Goal: Information Seeking & Learning: Understand process/instructions

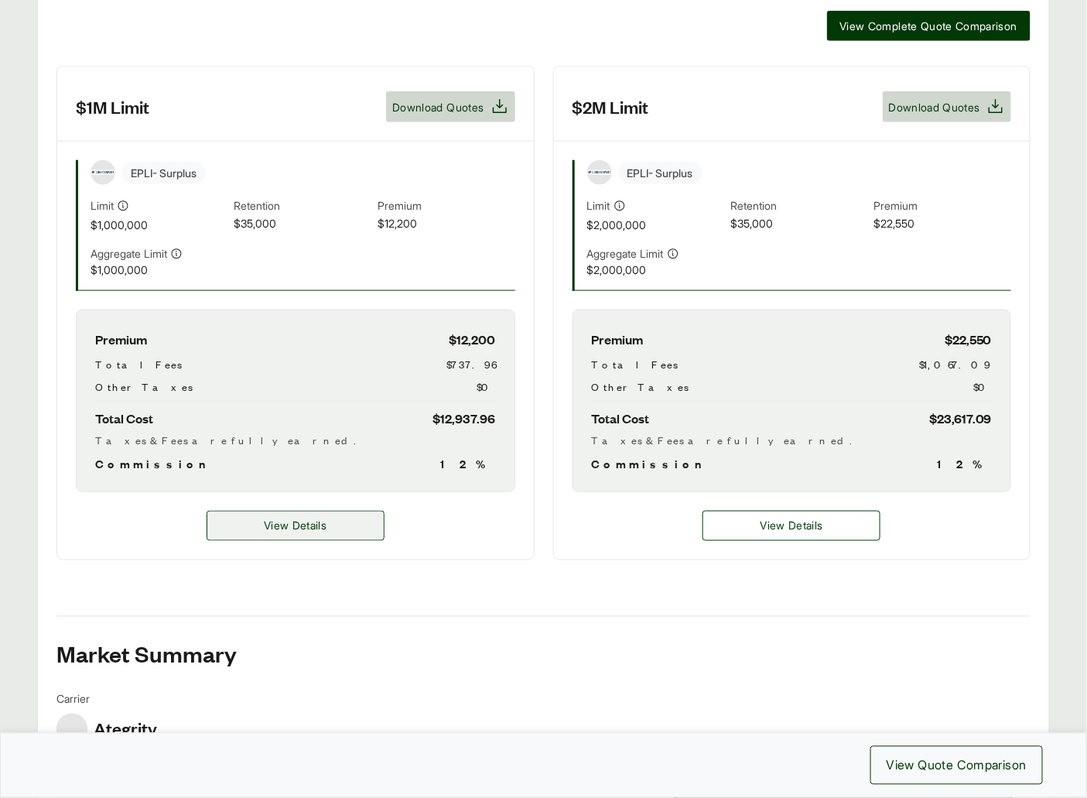
scroll to position [496, 0]
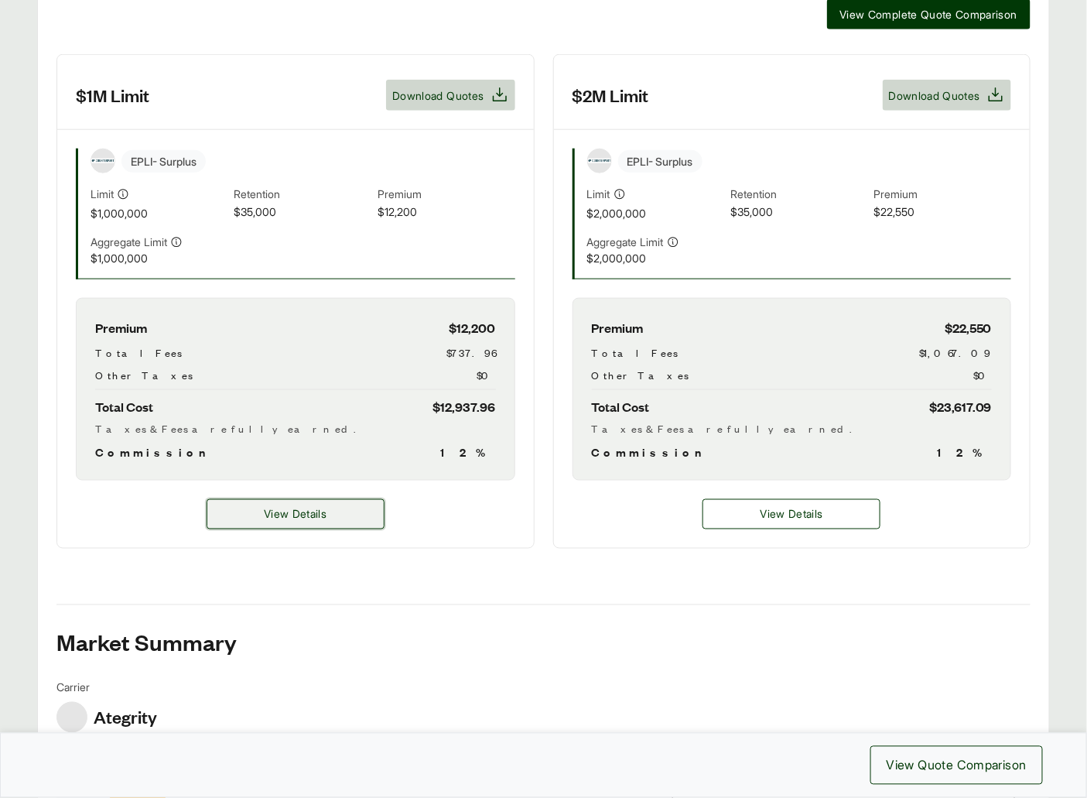
click at [313, 504] on button "View Details" at bounding box center [296, 514] width 178 height 30
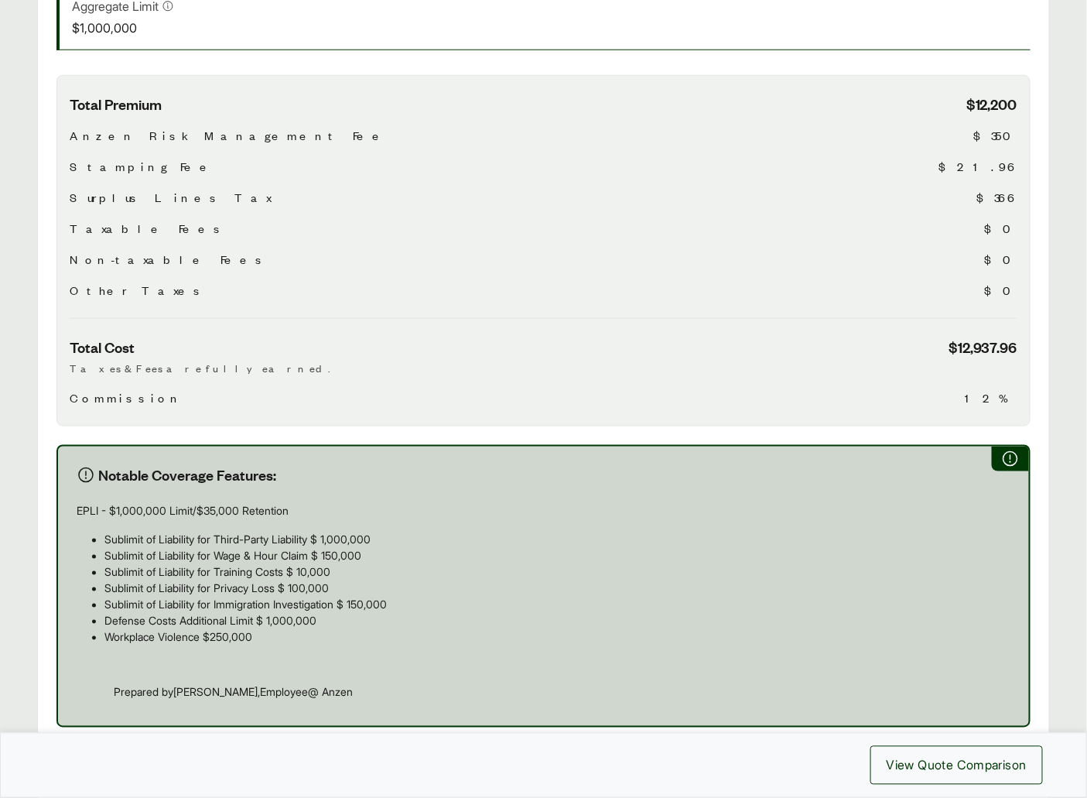
scroll to position [844, 0]
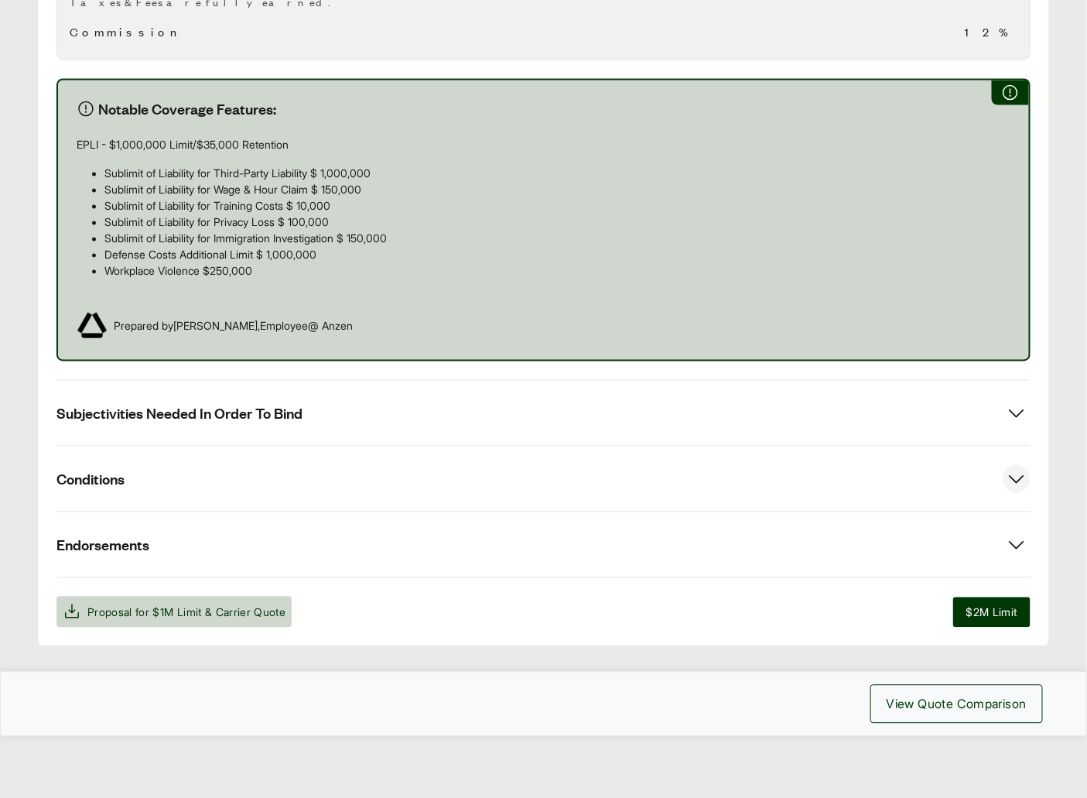
click at [274, 454] on button "Conditions" at bounding box center [543, 478] width 974 height 65
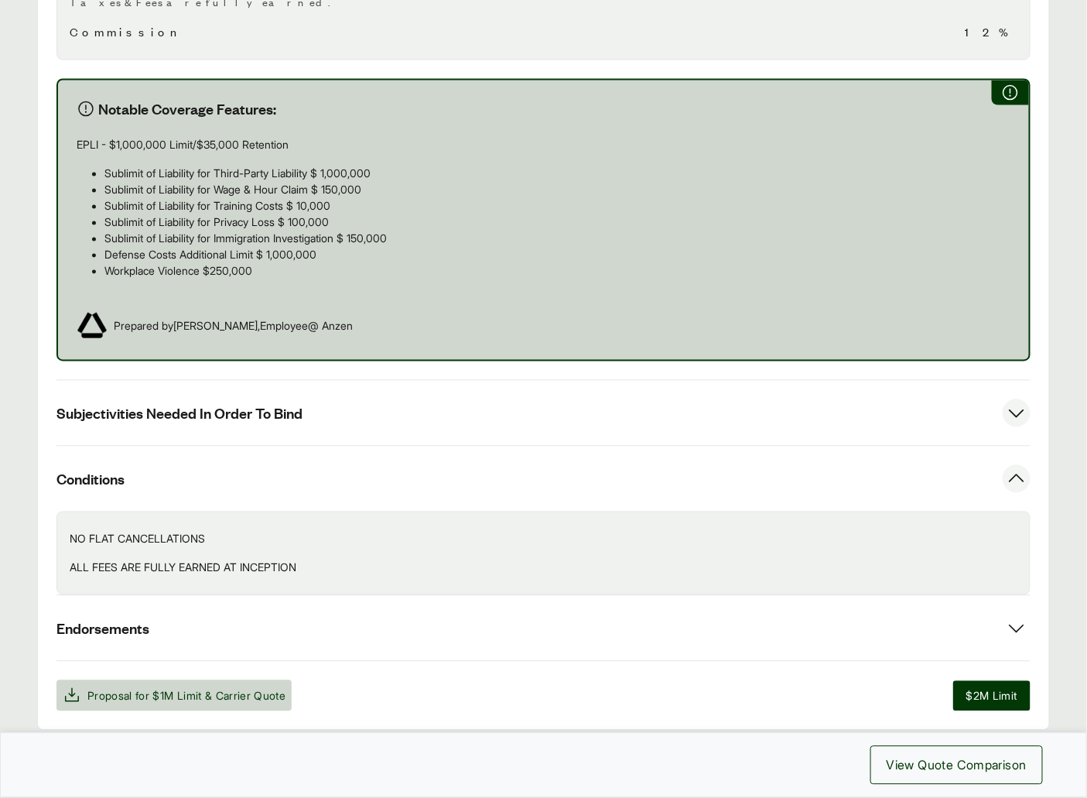
click at [280, 409] on span "Subjectivities Needed In Order To Bind" at bounding box center [179, 413] width 246 height 19
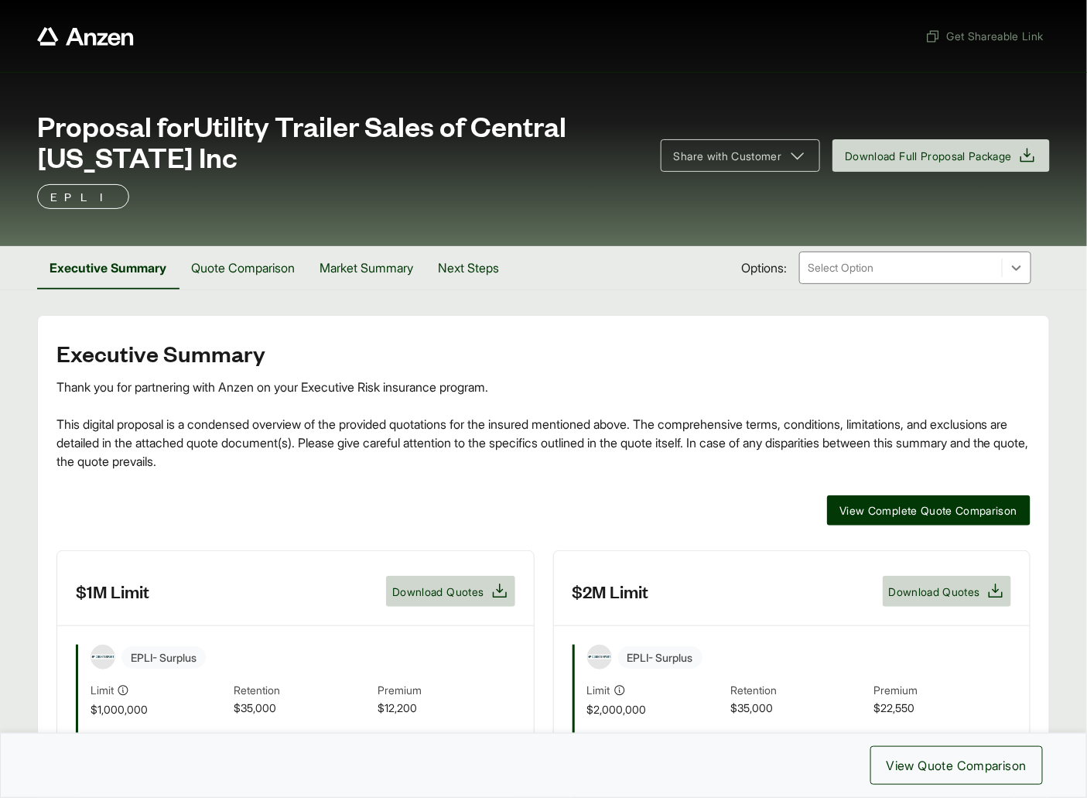
scroll to position [200, 0]
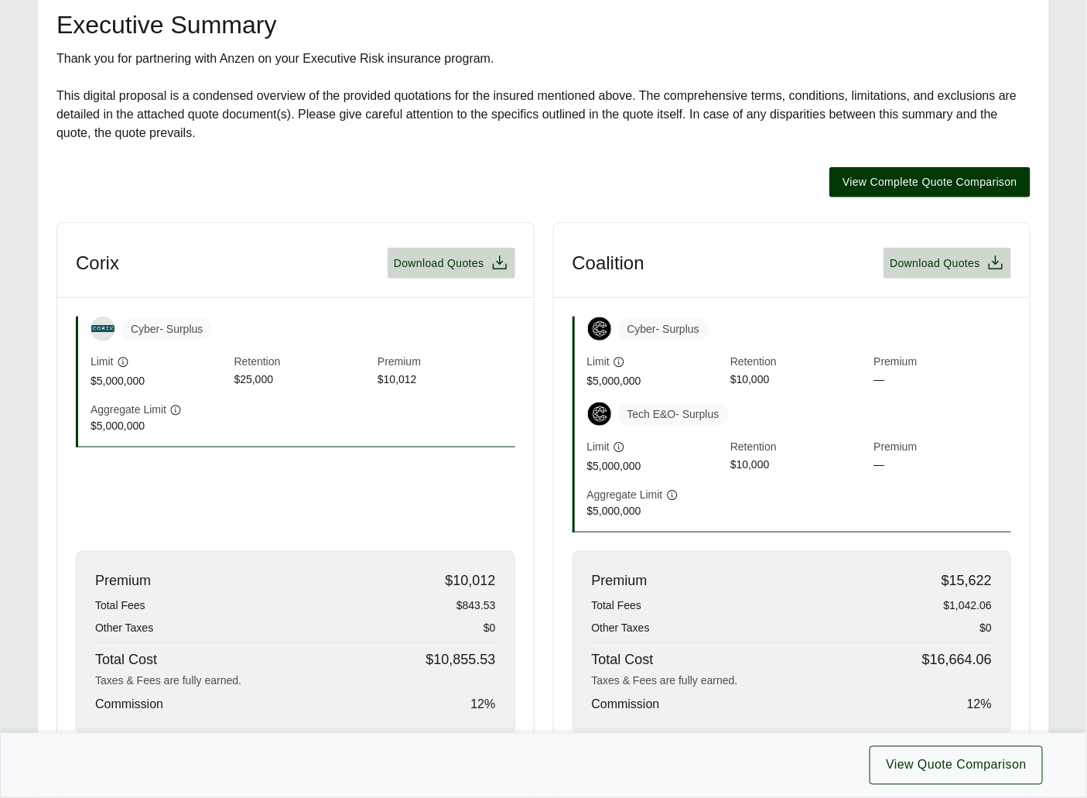
scroll to position [367, 0]
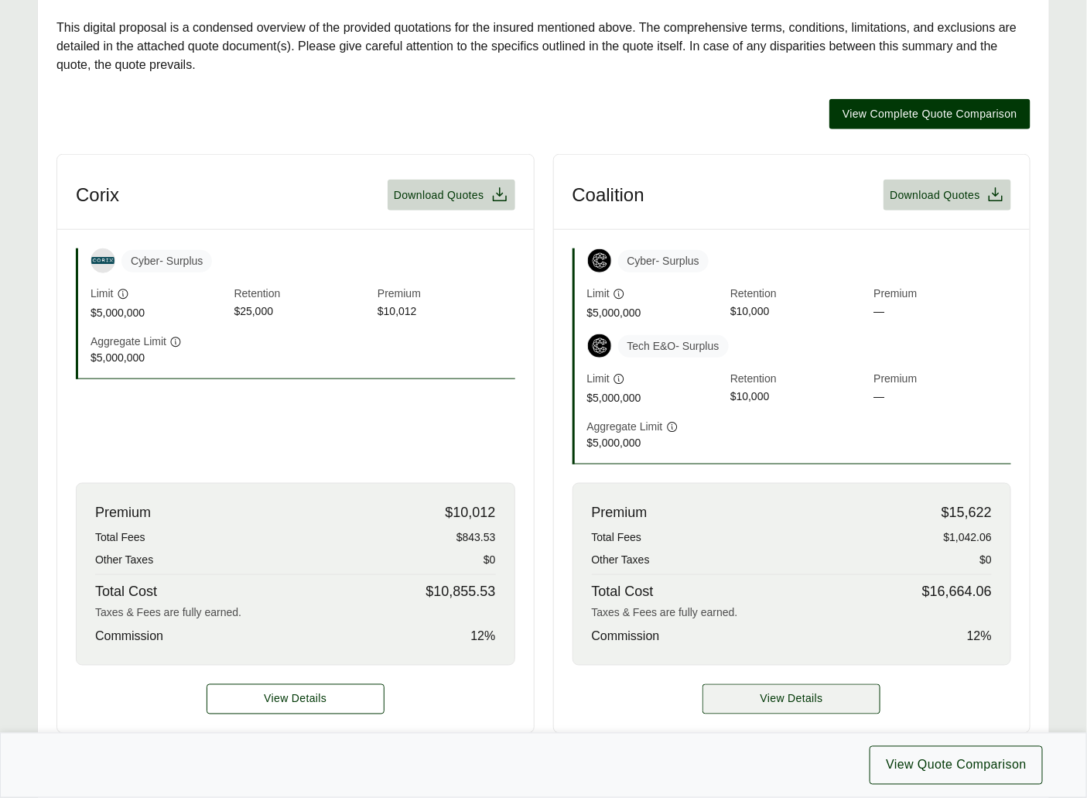
click at [778, 705] on span "View Details" at bounding box center [791, 699] width 63 height 16
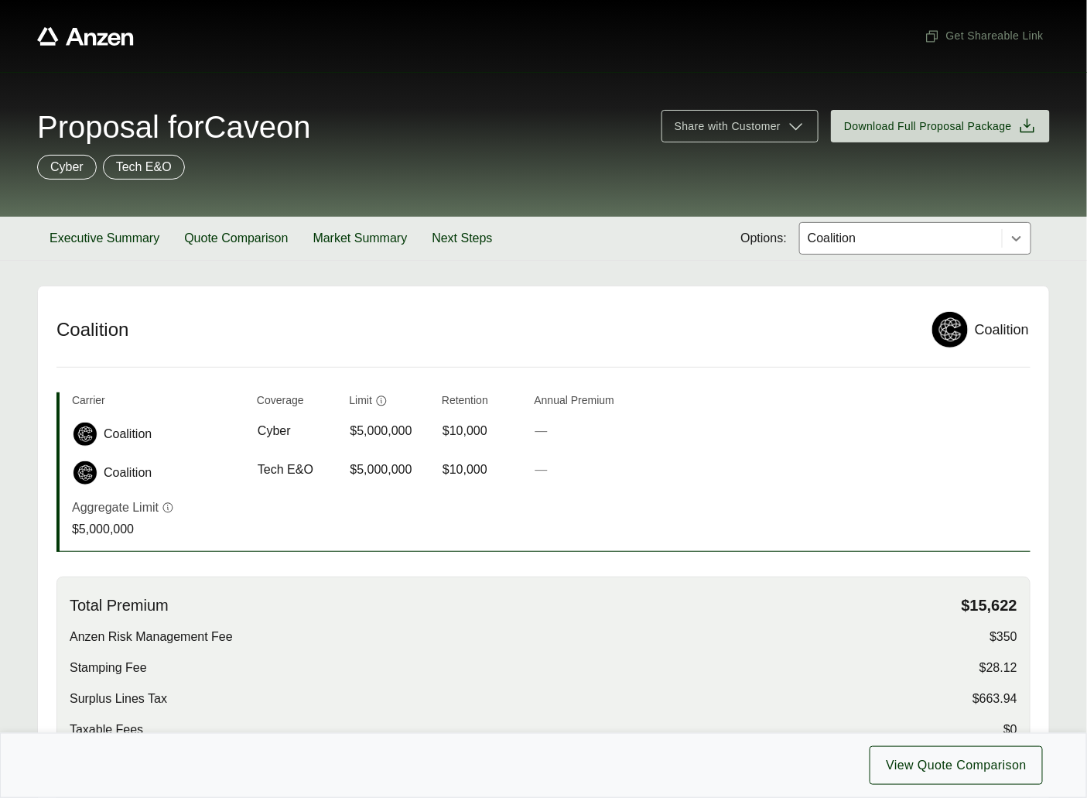
click at [910, 231] on div at bounding box center [901, 238] width 190 height 19
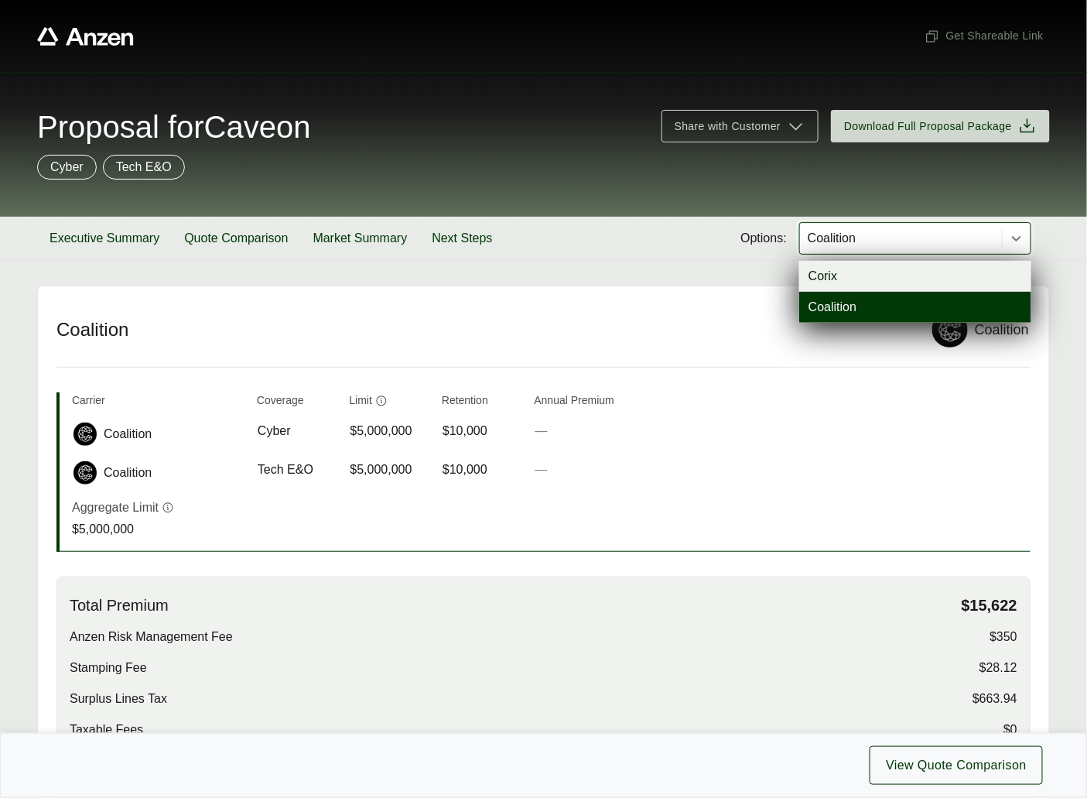
click at [870, 279] on div "Corix" at bounding box center [915, 276] width 232 height 31
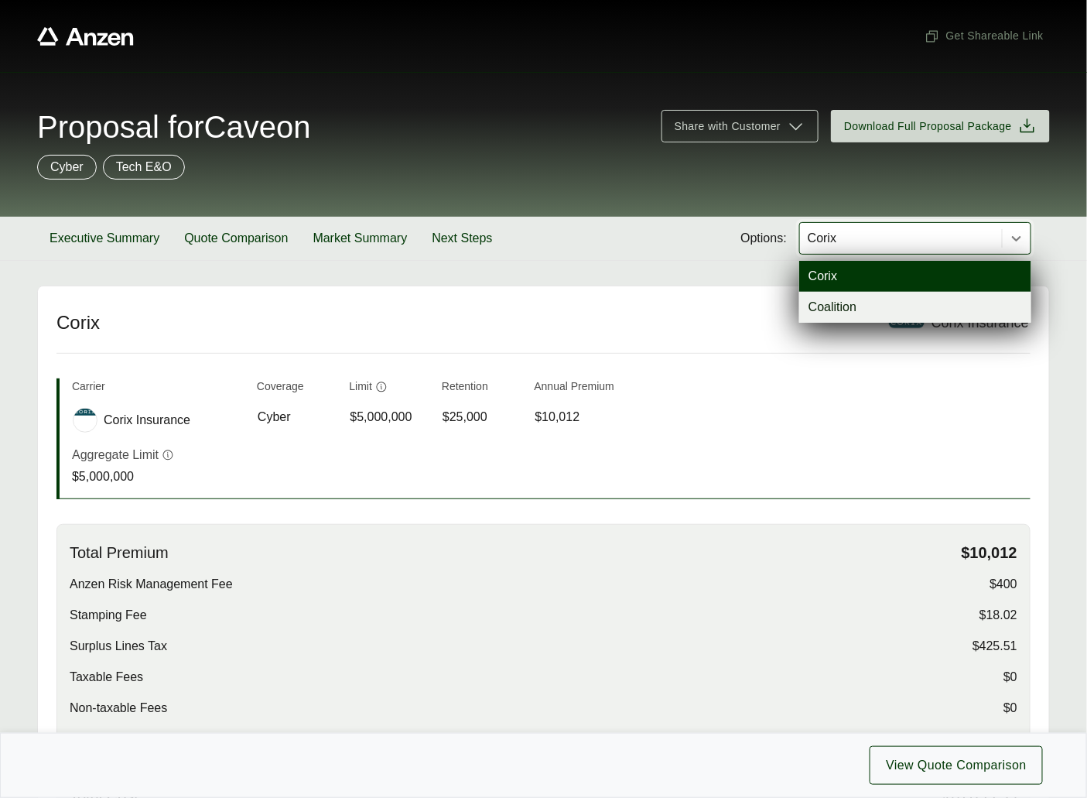
click at [870, 242] on div at bounding box center [901, 238] width 190 height 19
click at [847, 307] on div "Coalition" at bounding box center [915, 307] width 232 height 31
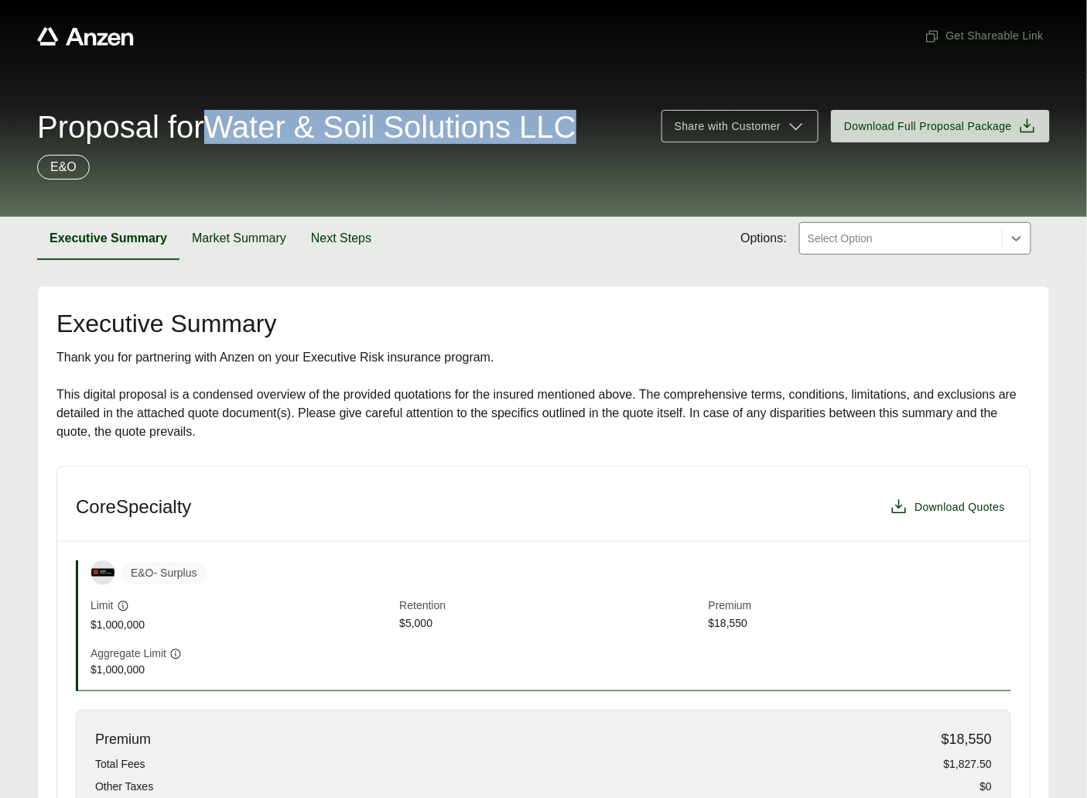
drag, startPoint x: 227, startPoint y: 129, endPoint x: 610, endPoint y: 132, distance: 382.9
click at [576, 132] on span "Proposal for Water & Soil Solutions LLC" at bounding box center [306, 126] width 539 height 31
copy span "Water & Soil Solutions LLC"
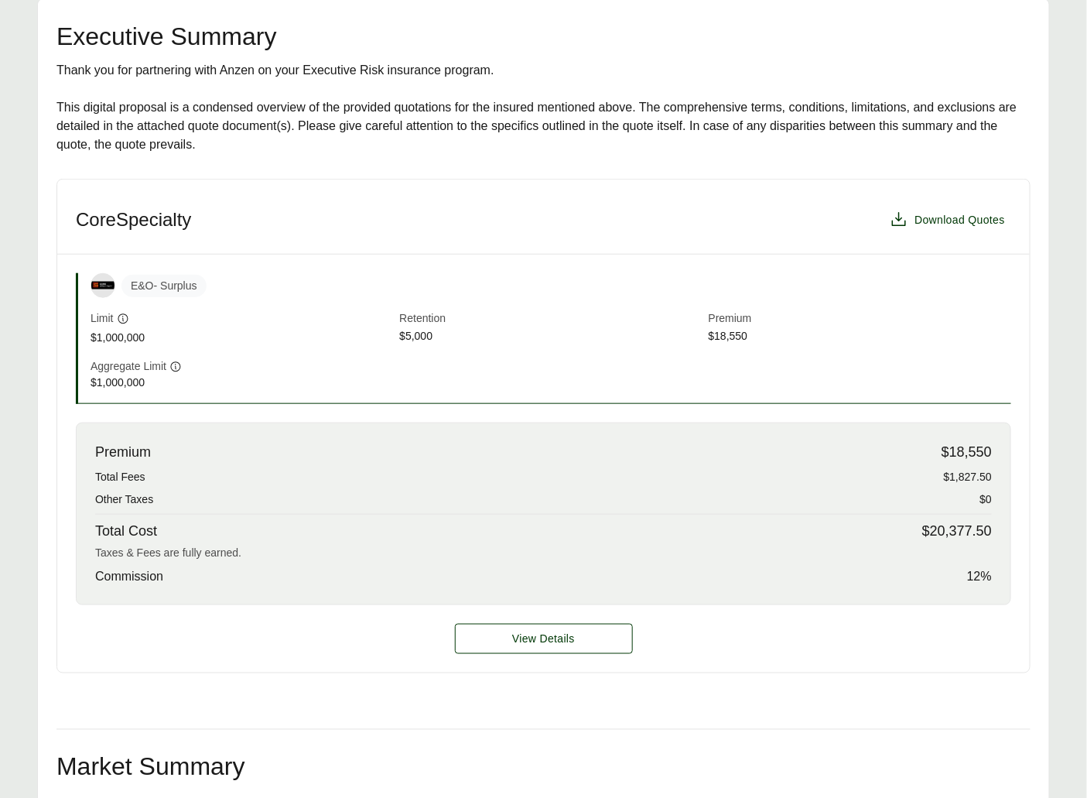
scroll to position [474, 0]
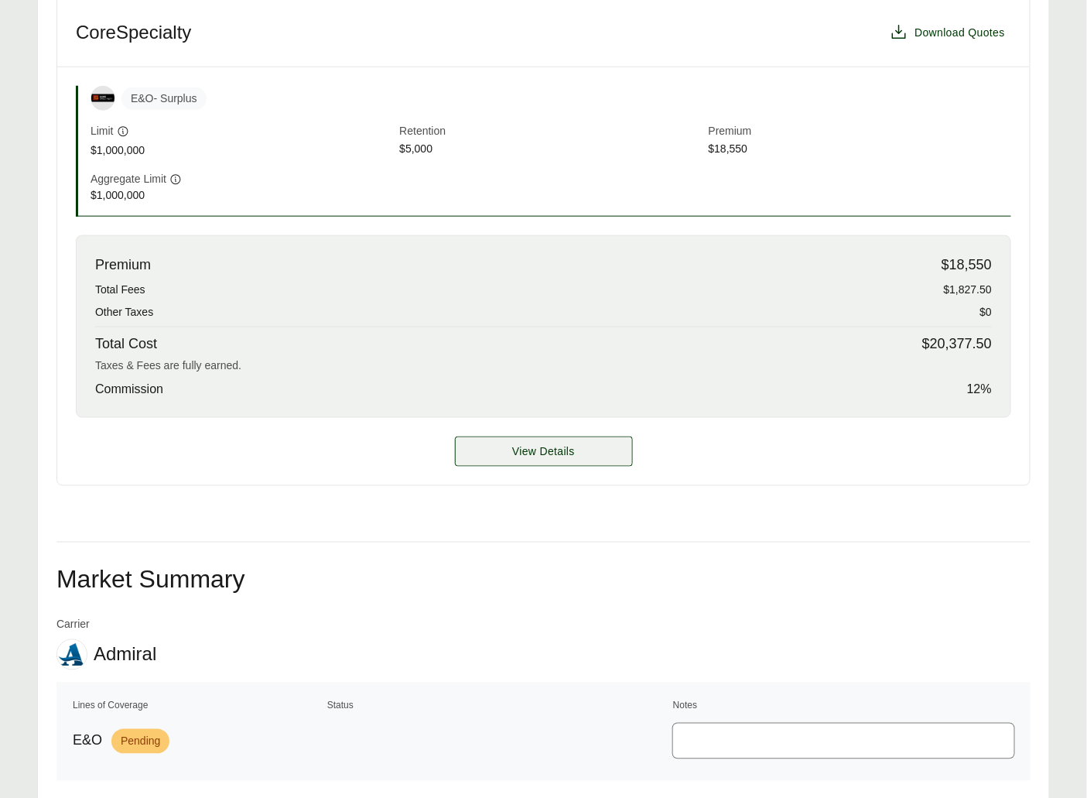
click at [534, 457] on span "View Details" at bounding box center [543, 451] width 63 height 16
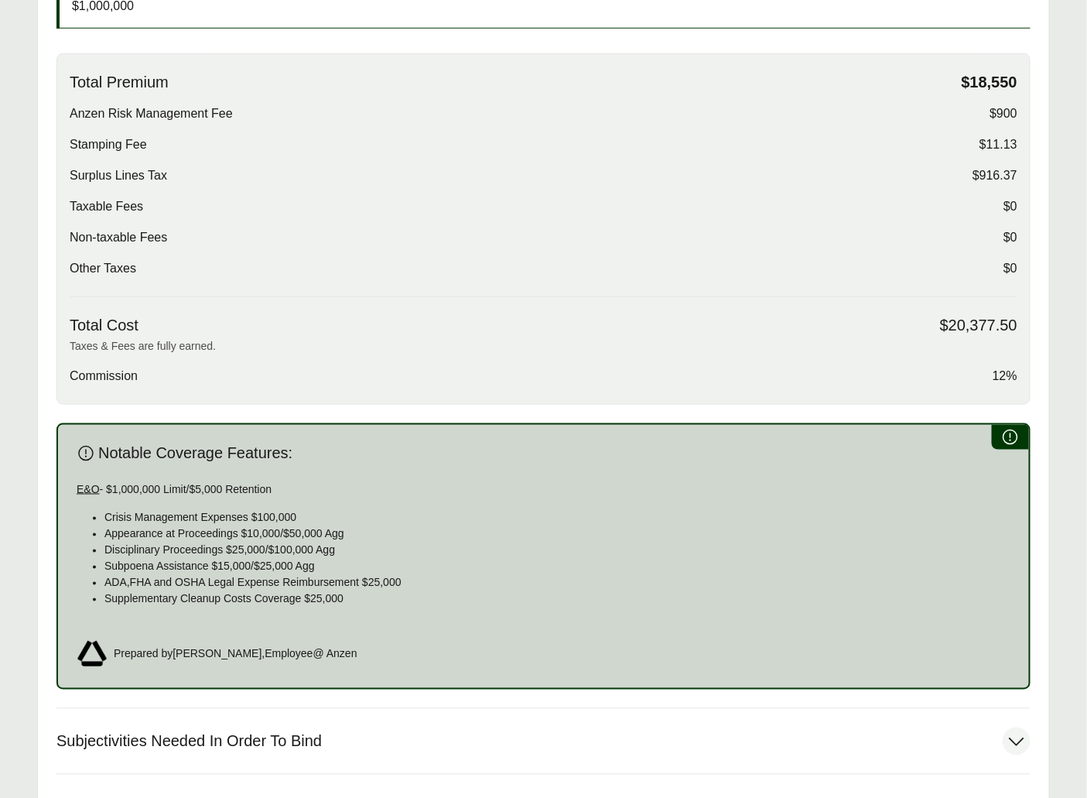
scroll to position [709, 0]
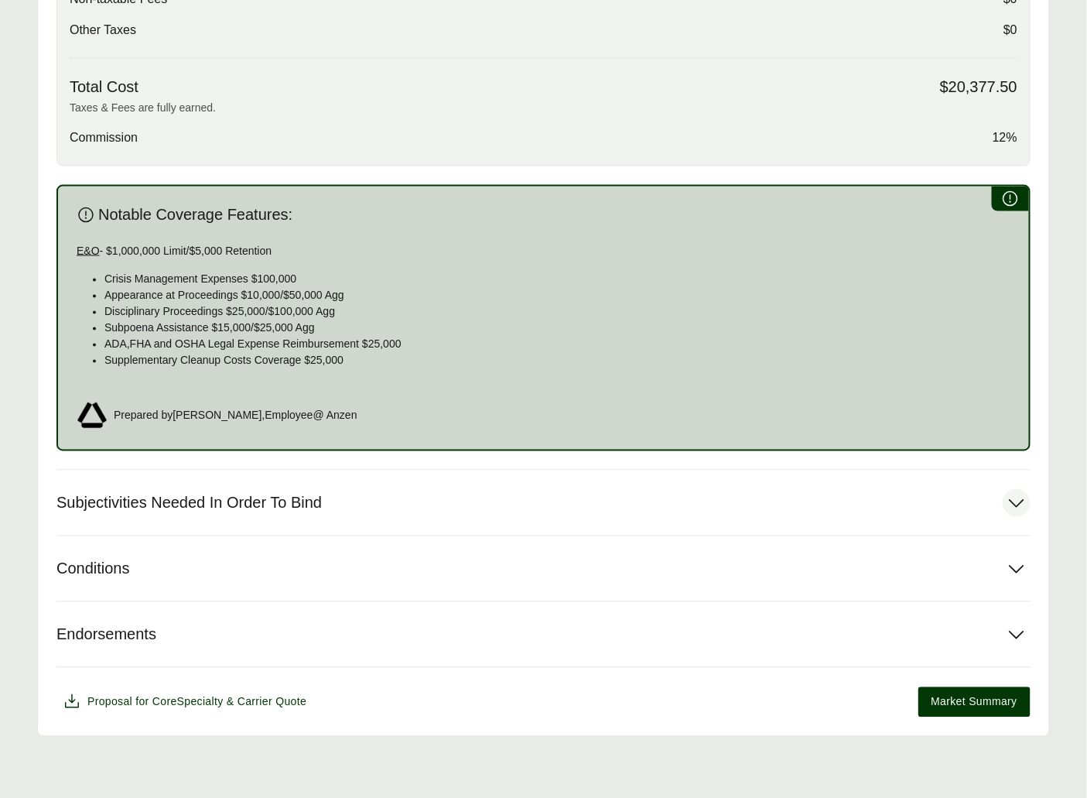
click at [359, 515] on button "Subjectivities Needed In Order To Bind" at bounding box center [543, 502] width 974 height 65
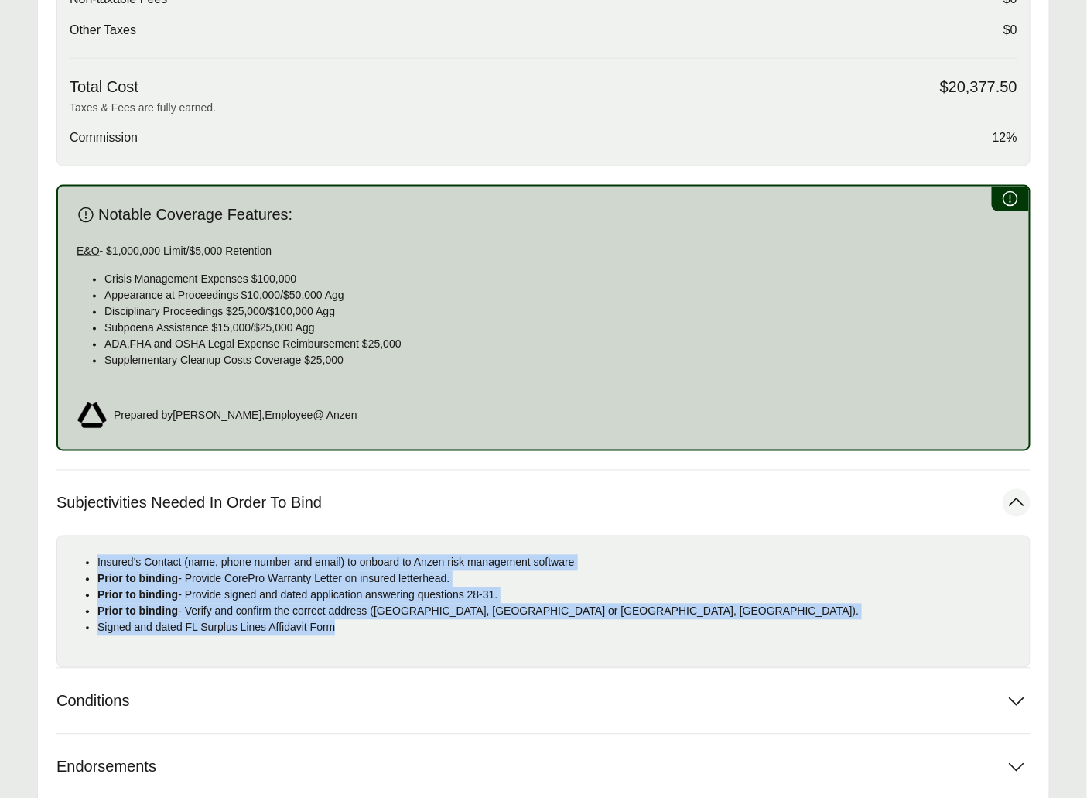
drag, startPoint x: 203, startPoint y: 600, endPoint x: 87, endPoint y: 563, distance: 122.6
click at [87, 563] on ul "Insured's Contact (name, phone number and email) to onboard to Anzen risk manag…" at bounding box center [544, 595] width 948 height 81
copy ul "Insured's Contact (name, phone number and email) to onboard to Anzen risk manag…"
